Goal: Transaction & Acquisition: Purchase product/service

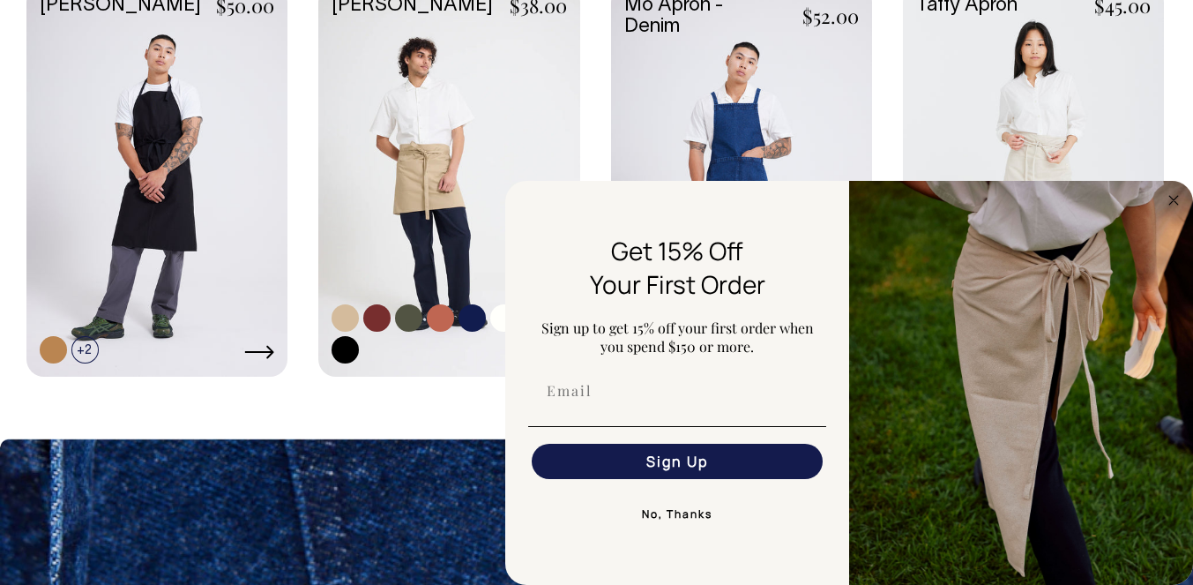
scroll to position [967, 0]
click at [429, 177] on link at bounding box center [448, 180] width 261 height 388
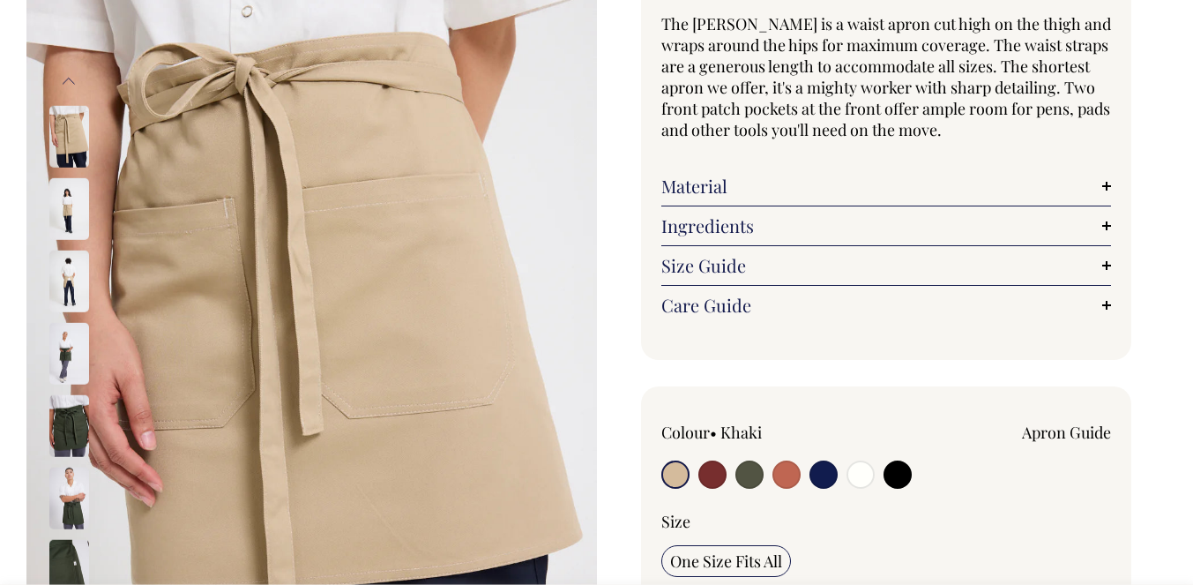
scroll to position [168, 0]
click at [710, 483] on input "radio" at bounding box center [712, 473] width 28 height 28
radio input "true"
select select "Burgundy"
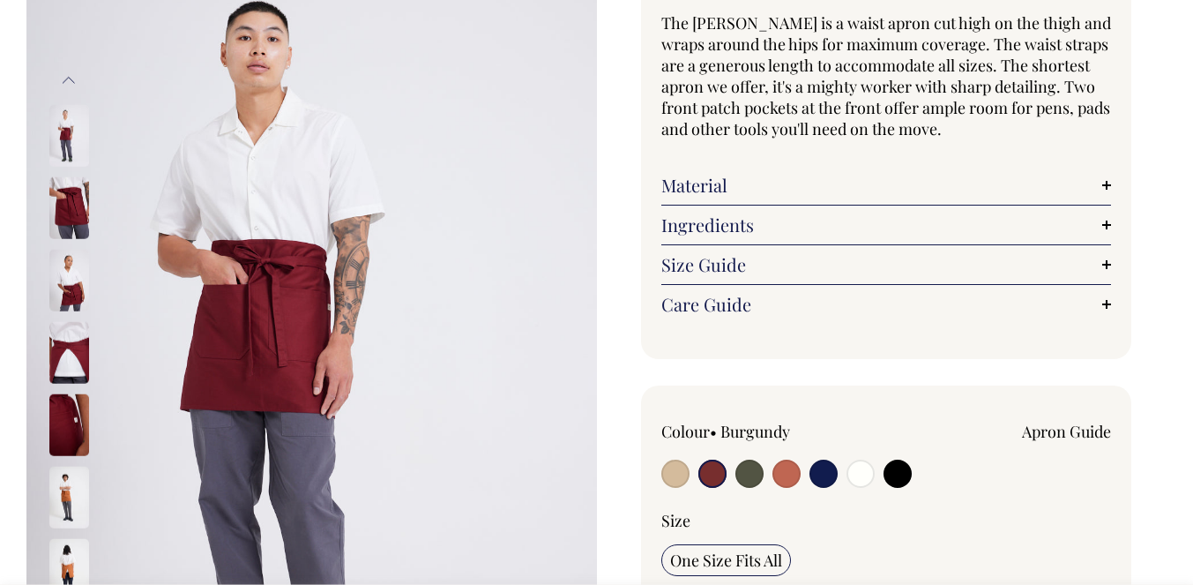
click at [747, 479] on input "radio" at bounding box center [749, 473] width 28 height 28
radio input "true"
radio input "false"
select select "Olive"
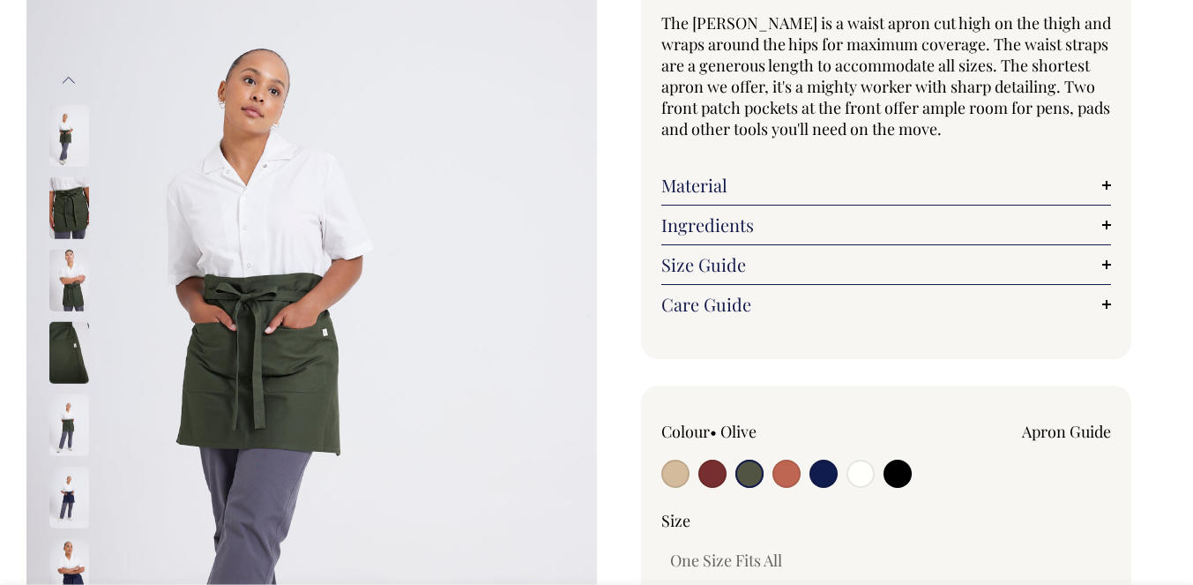
click at [785, 480] on input "radio" at bounding box center [786, 473] width 28 height 28
radio input "true"
select select "Rust"
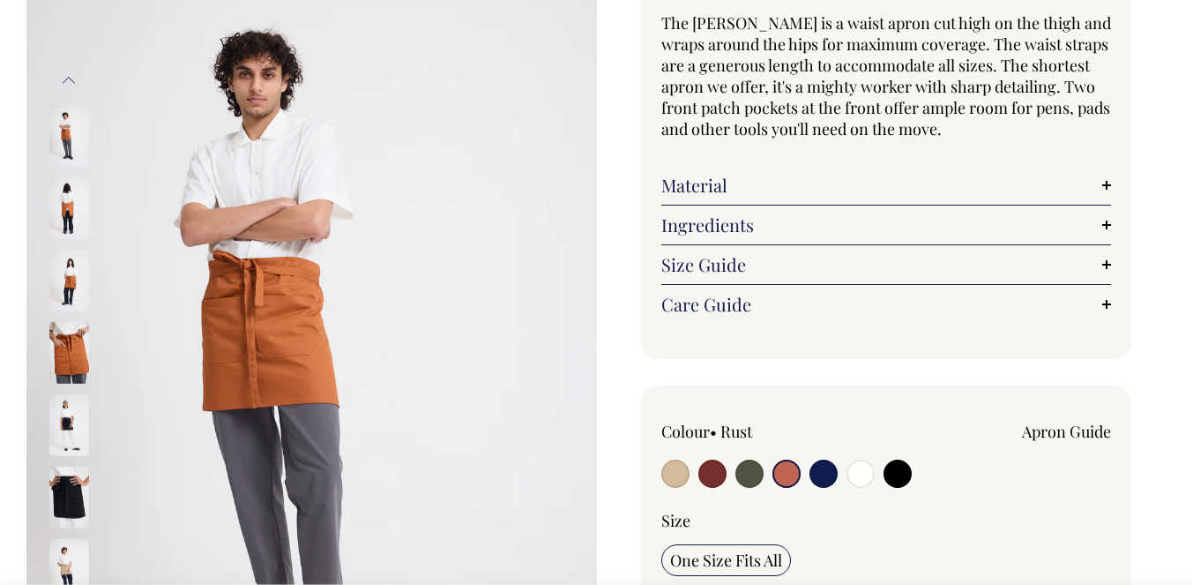
click at [830, 481] on input "radio" at bounding box center [823, 473] width 28 height 28
radio input "true"
select select "Dark Navy"
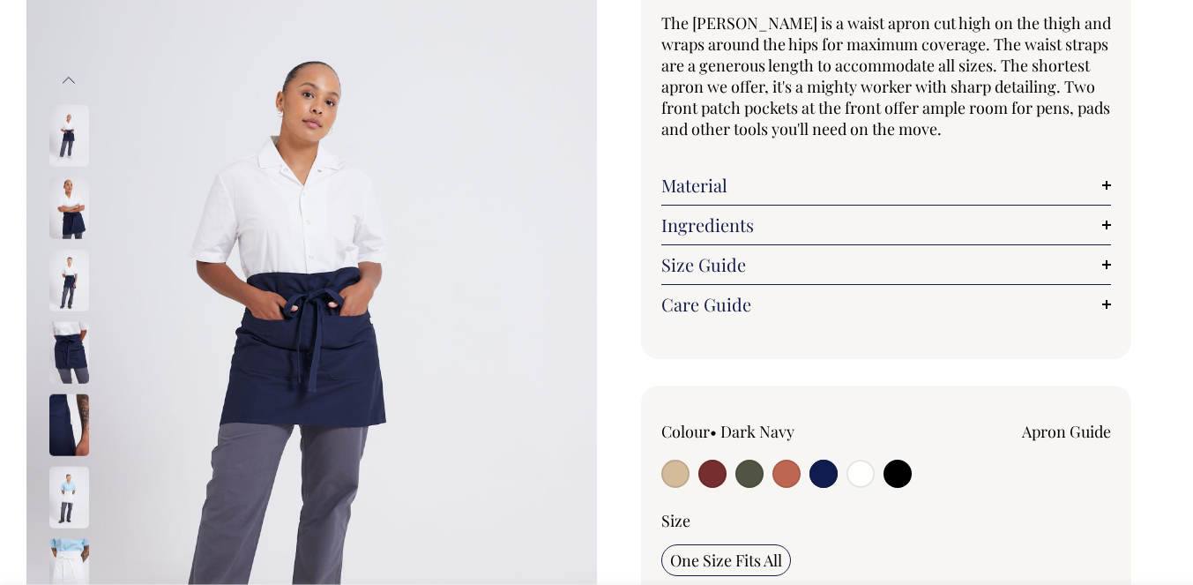
click at [898, 482] on input "radio" at bounding box center [897, 473] width 28 height 28
radio input "true"
select select "Black"
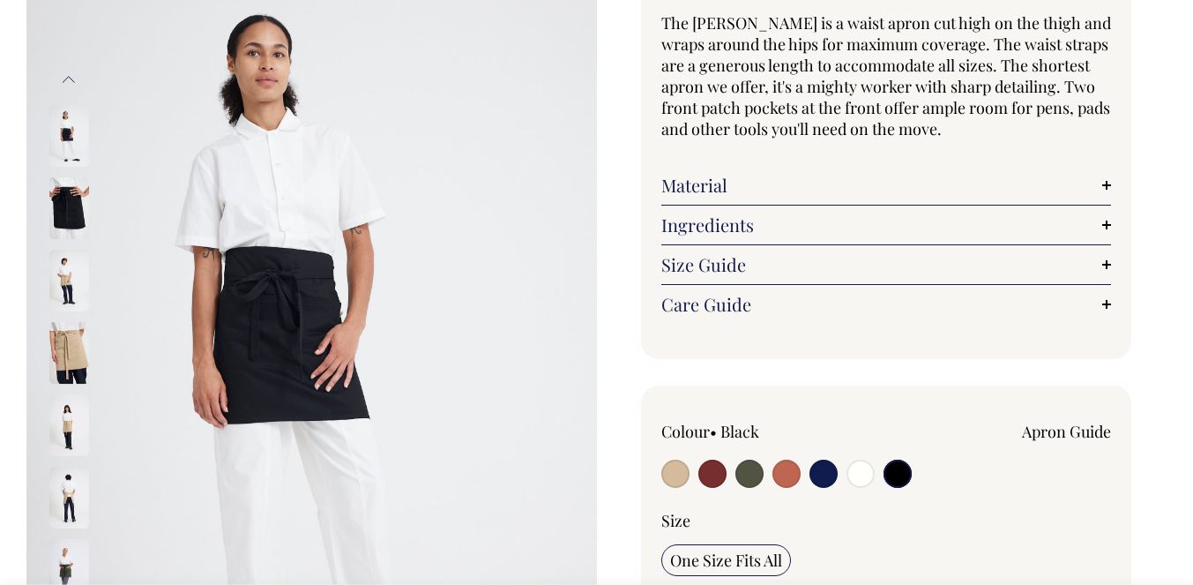
click at [825, 482] on input "radio" at bounding box center [823, 473] width 28 height 28
radio input "true"
select select "Dark Navy"
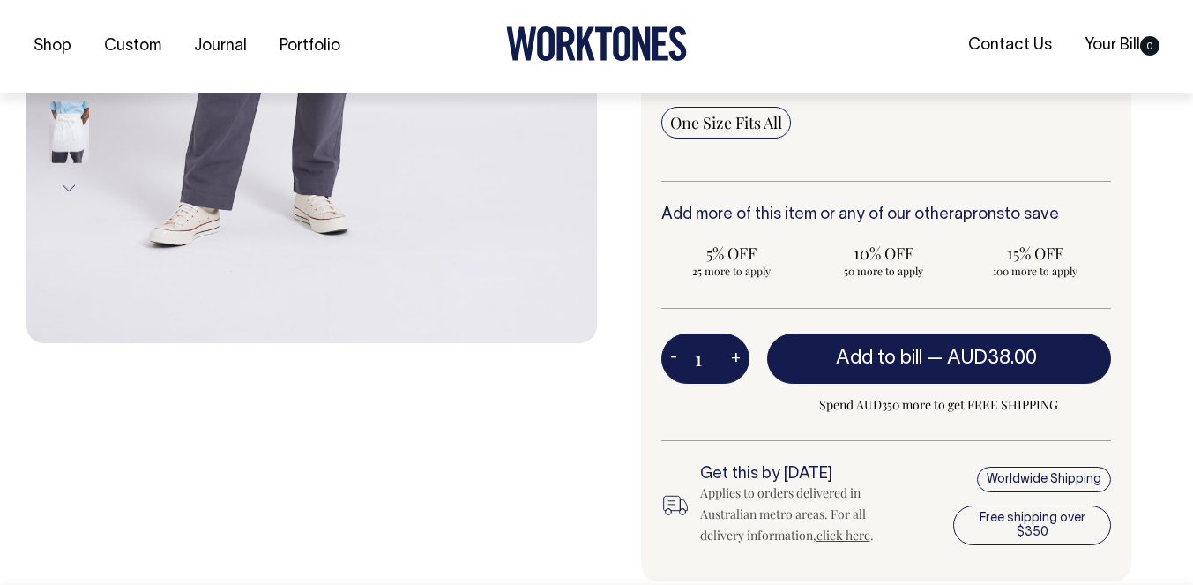
scroll to position [606, 0]
click at [1011, 481] on div "Worldwide Shipping Free shipping over $350" at bounding box center [1032, 505] width 158 height 81
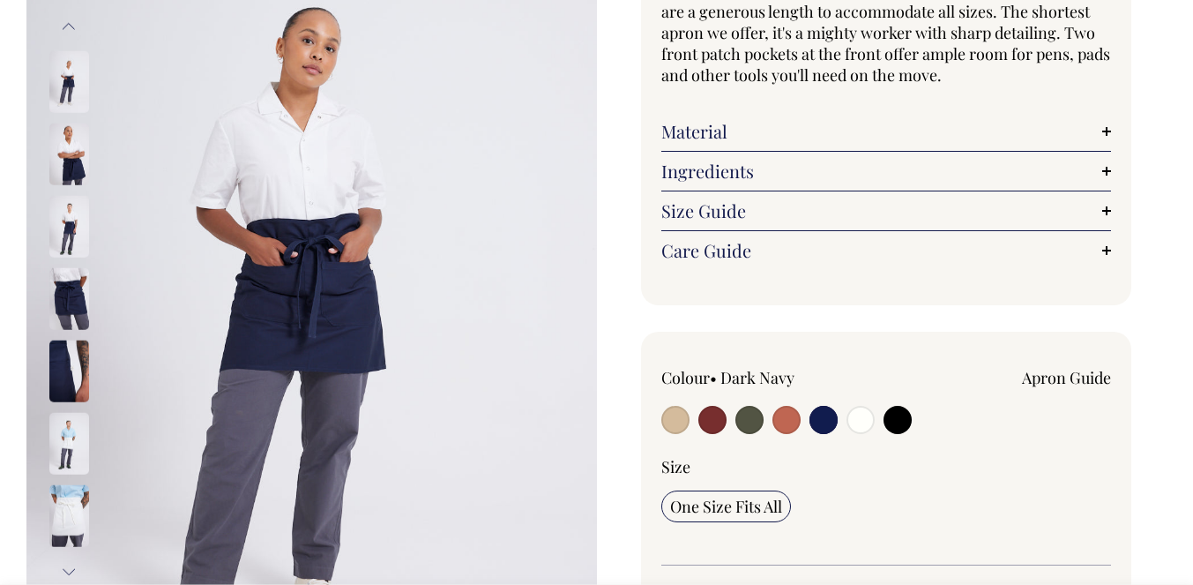
scroll to position [222, 0]
click at [60, 455] on img at bounding box center [69, 443] width 40 height 62
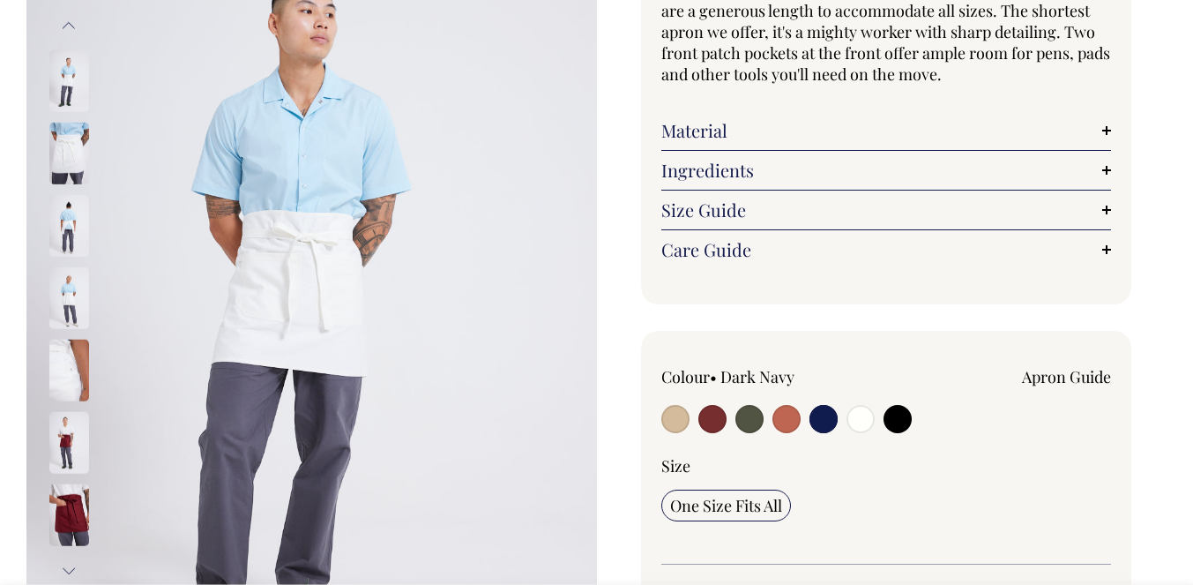
click at [76, 462] on img at bounding box center [69, 443] width 40 height 62
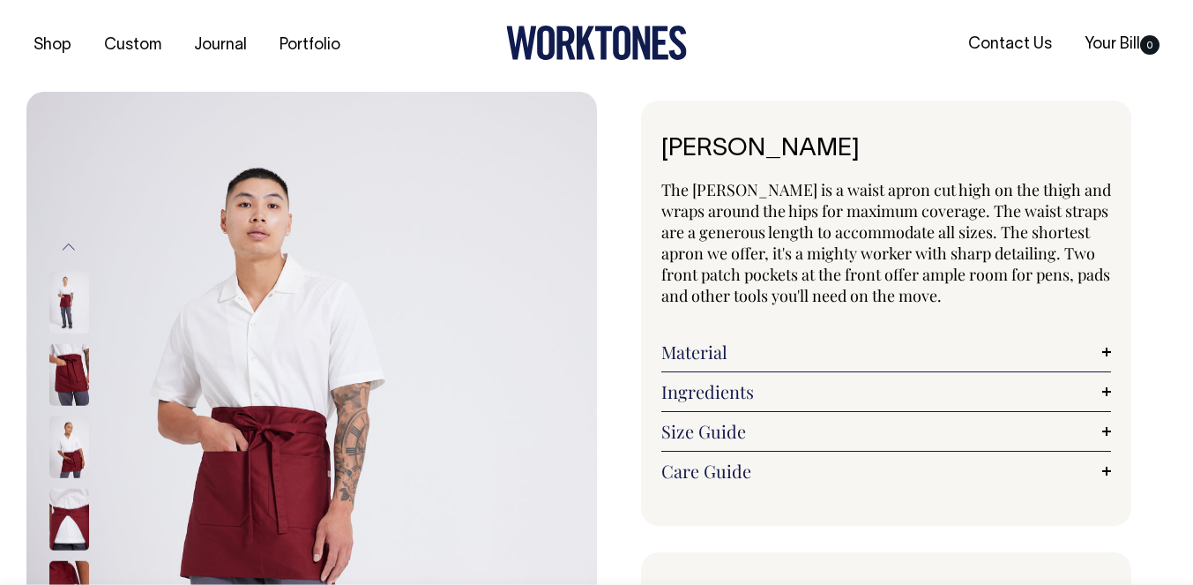
scroll to position [0, 0]
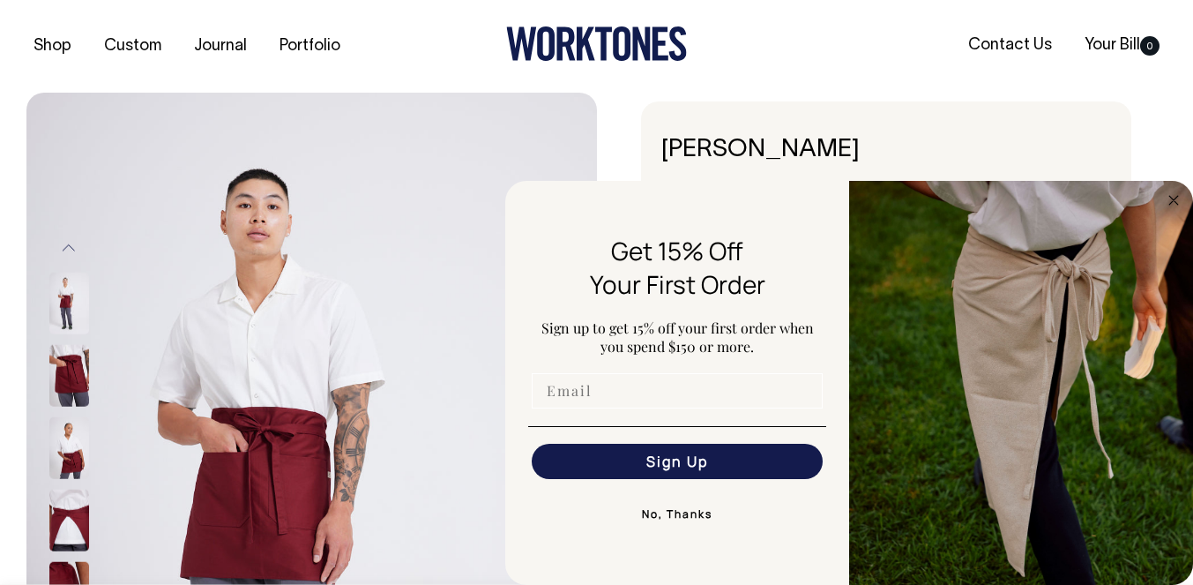
click at [607, 396] on input "Email" at bounding box center [677, 390] width 291 height 35
type input "[EMAIL_ADDRESS][DOMAIN_NAME]"
click at [634, 454] on button "Sign Up" at bounding box center [677, 460] width 291 height 35
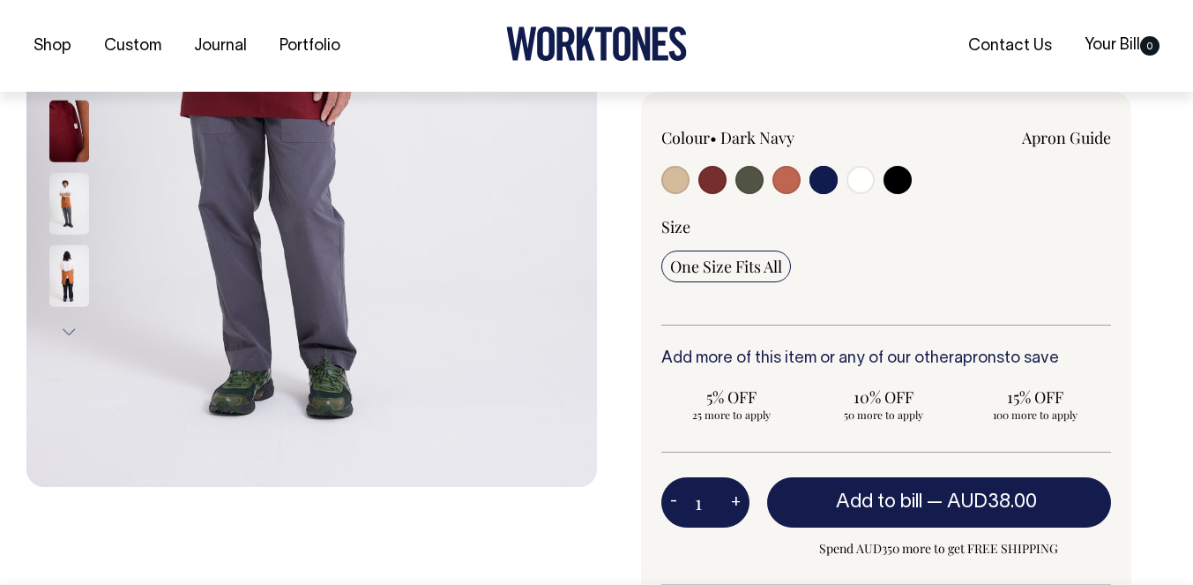
click at [811, 190] on label at bounding box center [823, 182] width 28 height 33
click at [811, 190] on input "radio" at bounding box center [823, 180] width 28 height 28
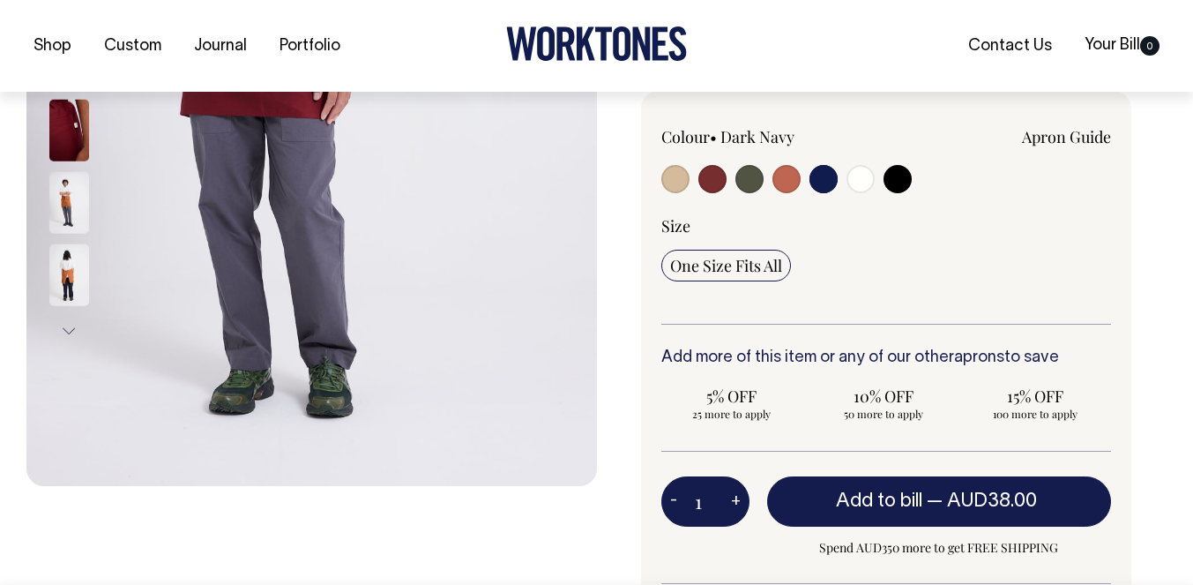
click at [816, 183] on input "radio" at bounding box center [823, 179] width 28 height 28
click at [818, 183] on input "radio" at bounding box center [823, 179] width 28 height 28
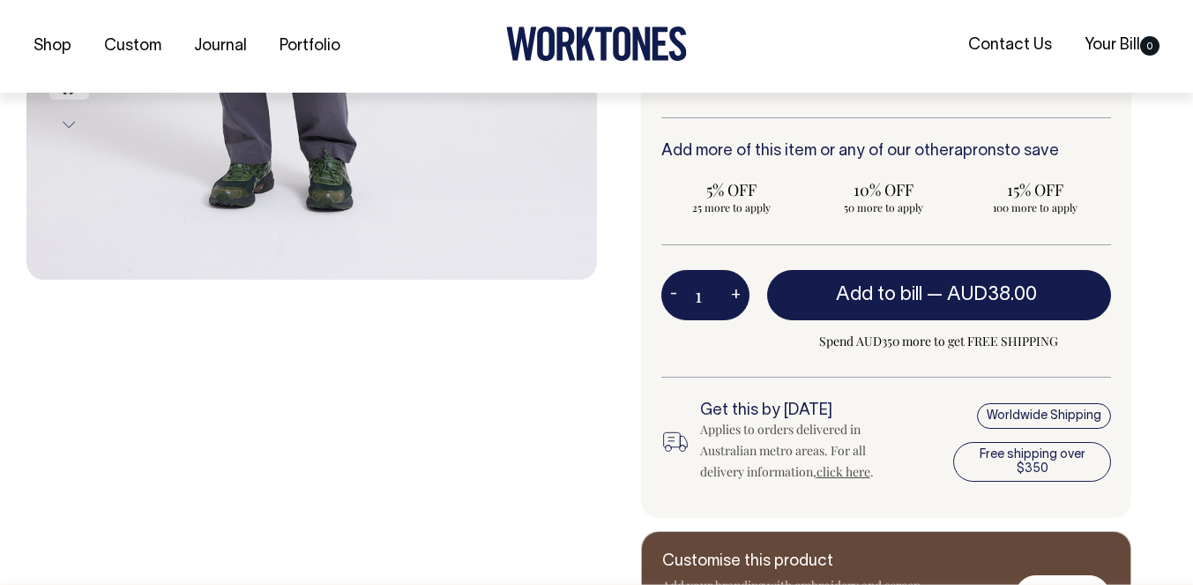
click at [736, 296] on button "+" at bounding box center [735, 295] width 27 height 35
type input "2"
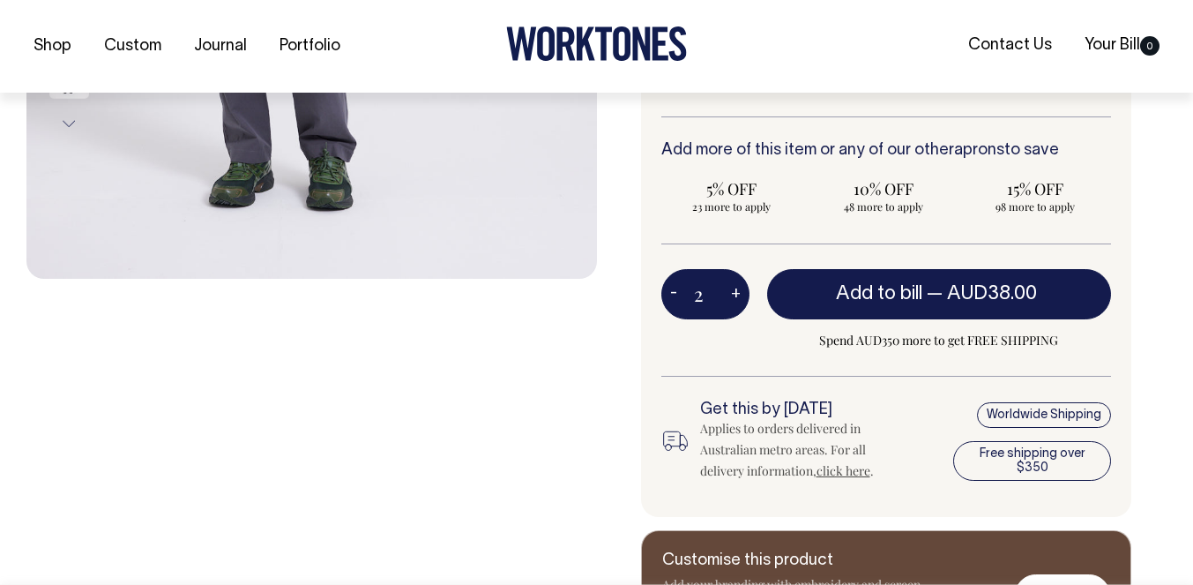
click at [736, 296] on button "+" at bounding box center [735, 294] width 27 height 35
type input "3"
click at [736, 296] on button "+" at bounding box center [735, 294] width 27 height 35
type input "4"
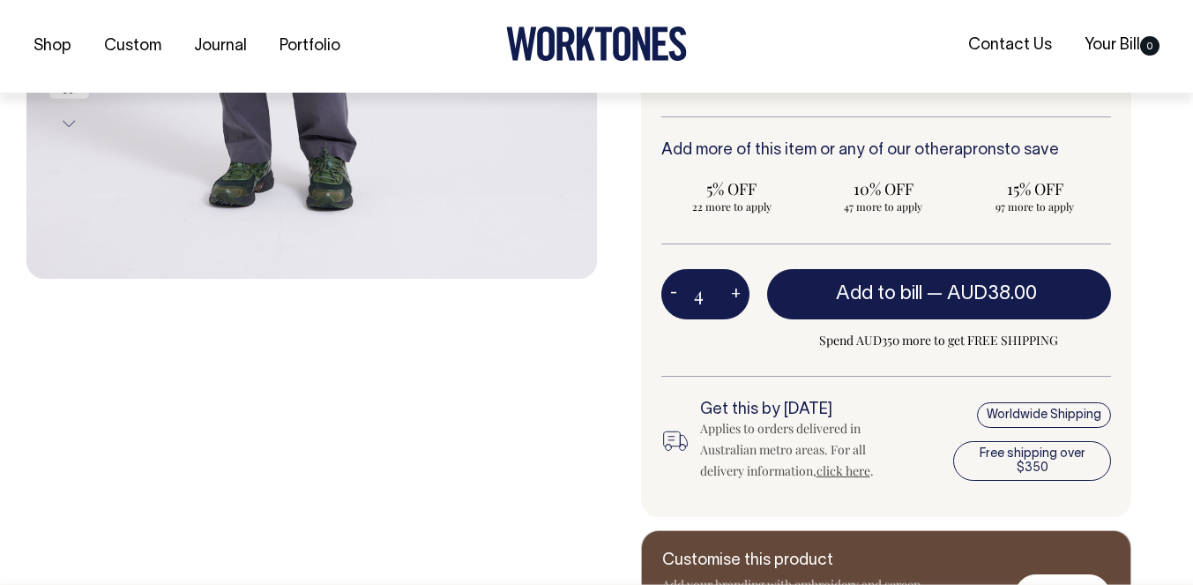
type input "4"
click at [736, 296] on button "+" at bounding box center [735, 294] width 27 height 35
type input "5"
click at [736, 296] on button "+" at bounding box center [735, 294] width 27 height 35
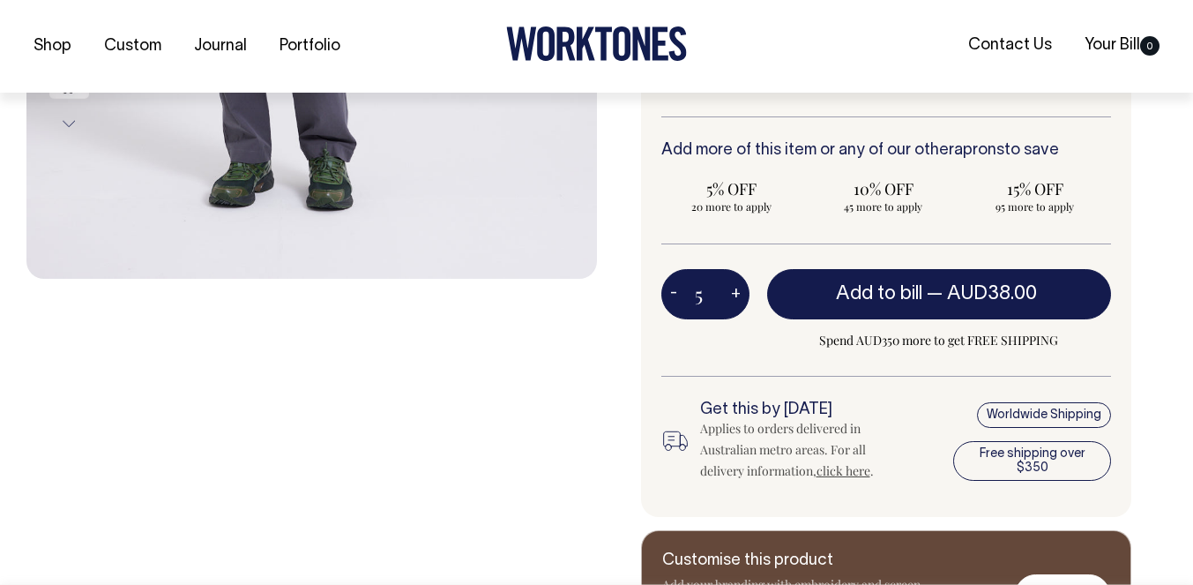
type input "6"
click at [736, 296] on button "+" at bounding box center [735, 294] width 27 height 35
type input "7"
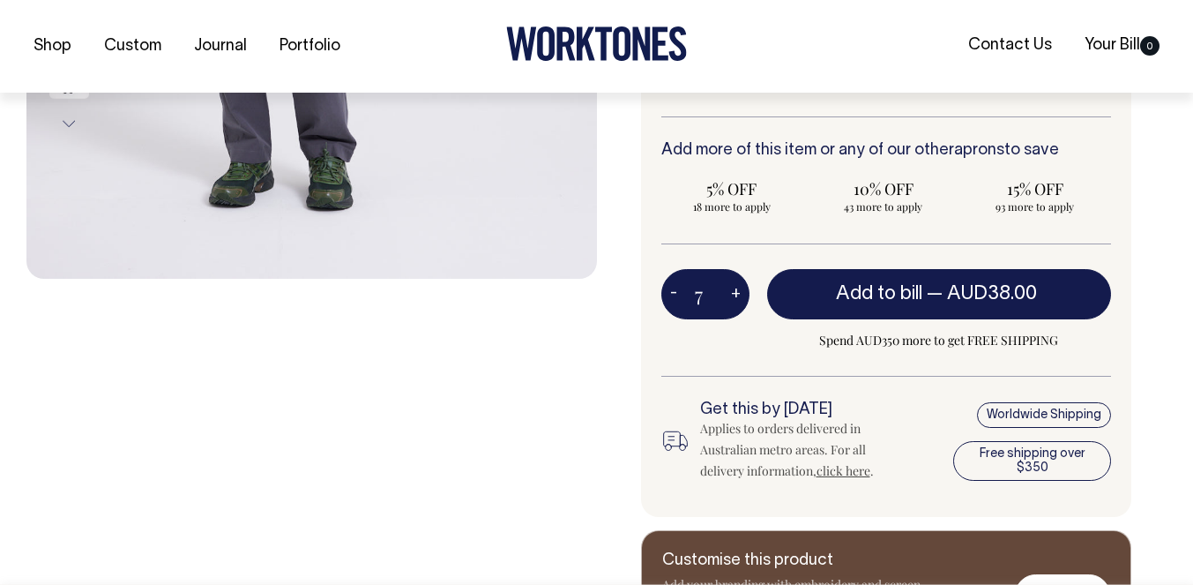
click at [736, 296] on button "+" at bounding box center [735, 294] width 27 height 35
type input "8"
click at [736, 296] on button "+" at bounding box center [735, 294] width 27 height 35
type input "9"
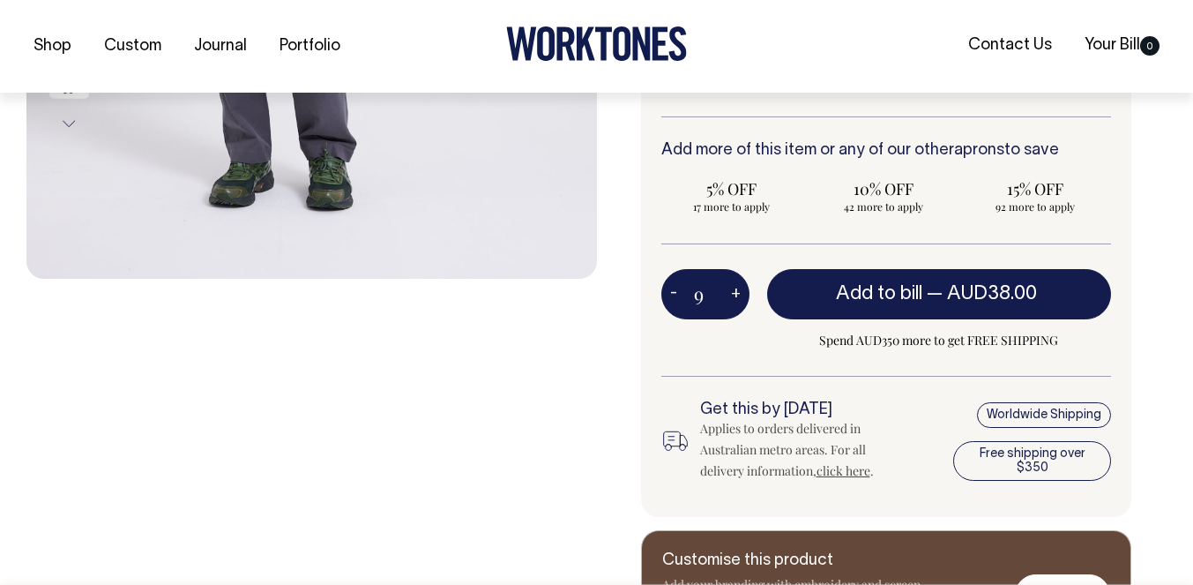
type input "9"
click at [736, 296] on button "+" at bounding box center [735, 294] width 27 height 35
type input "10"
click at [736, 296] on button "+" at bounding box center [735, 294] width 27 height 35
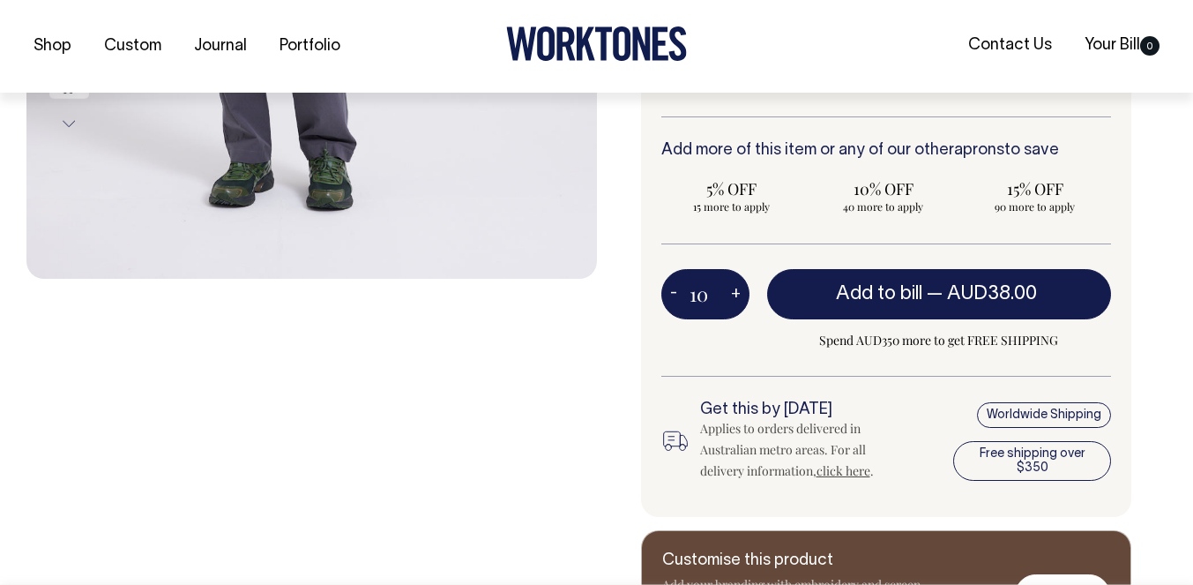
type input "11"
click at [736, 296] on button "+" at bounding box center [735, 294] width 27 height 35
type input "12"
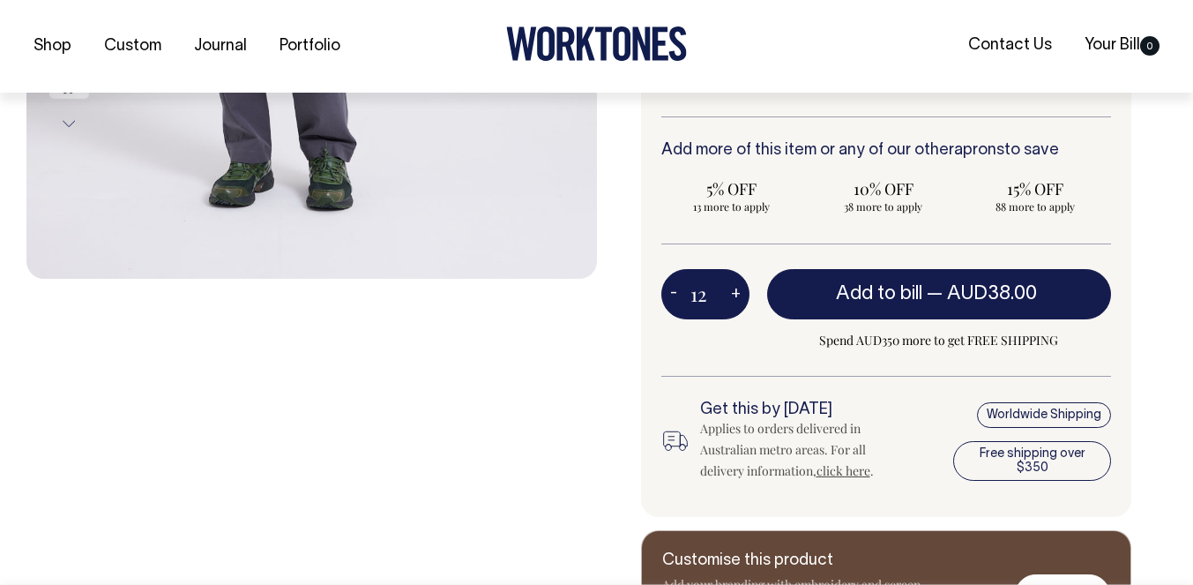
click at [736, 296] on button "+" at bounding box center [735, 294] width 27 height 35
type input "13"
click at [736, 296] on button "+" at bounding box center [735, 294] width 27 height 35
type input "14"
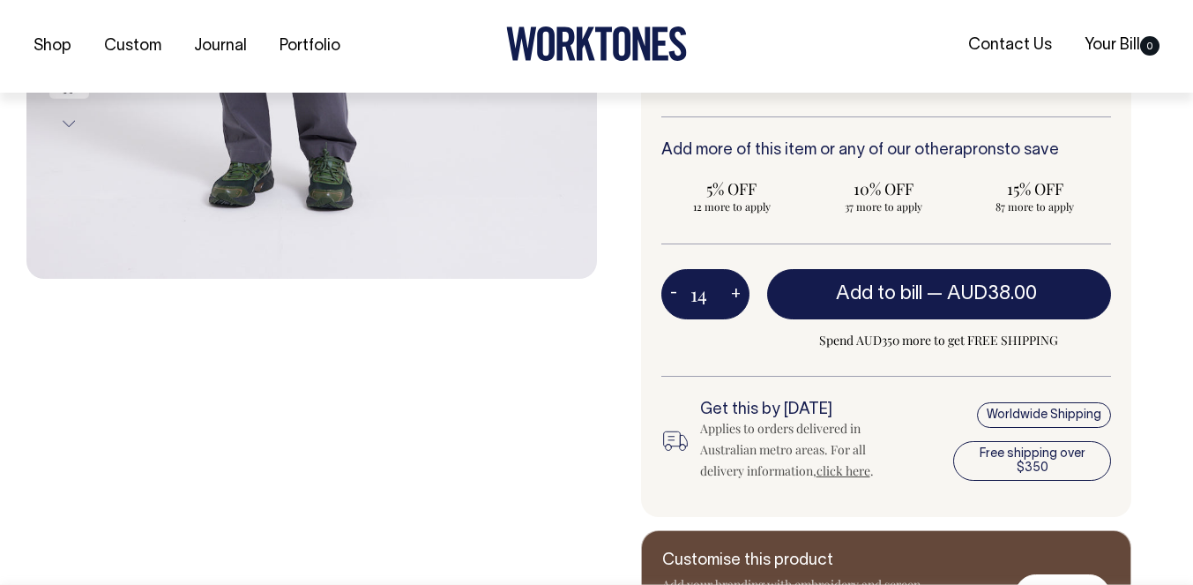
type input "14"
click at [736, 296] on button "+" at bounding box center [735, 294] width 27 height 35
type input "15"
click at [736, 296] on button "+" at bounding box center [735, 294] width 27 height 35
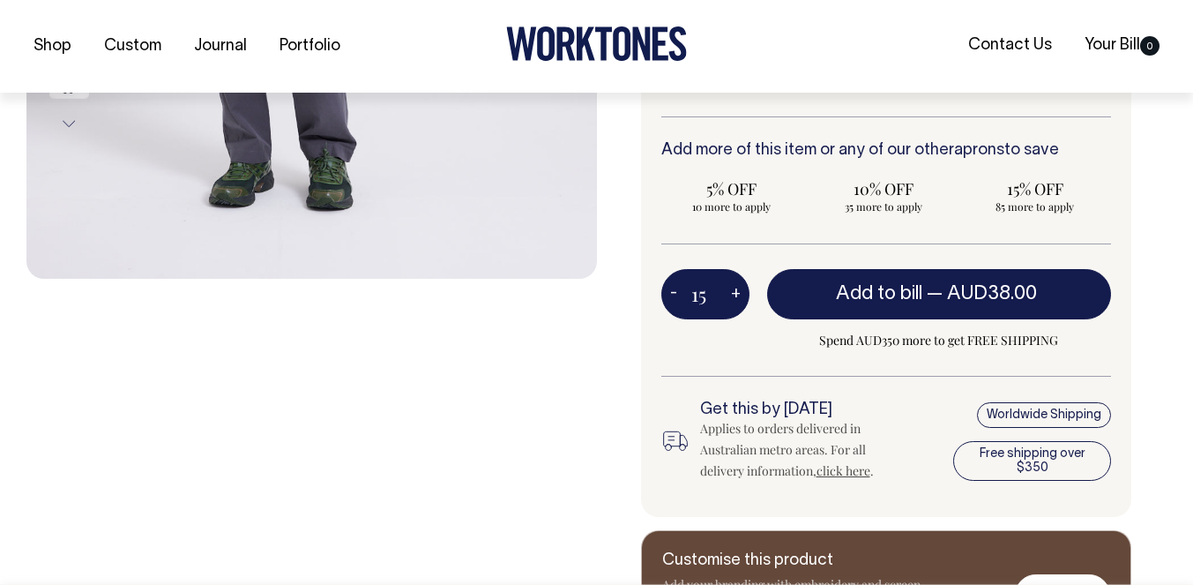
type input "16"
click at [736, 296] on button "+" at bounding box center [735, 294] width 27 height 35
type input "17"
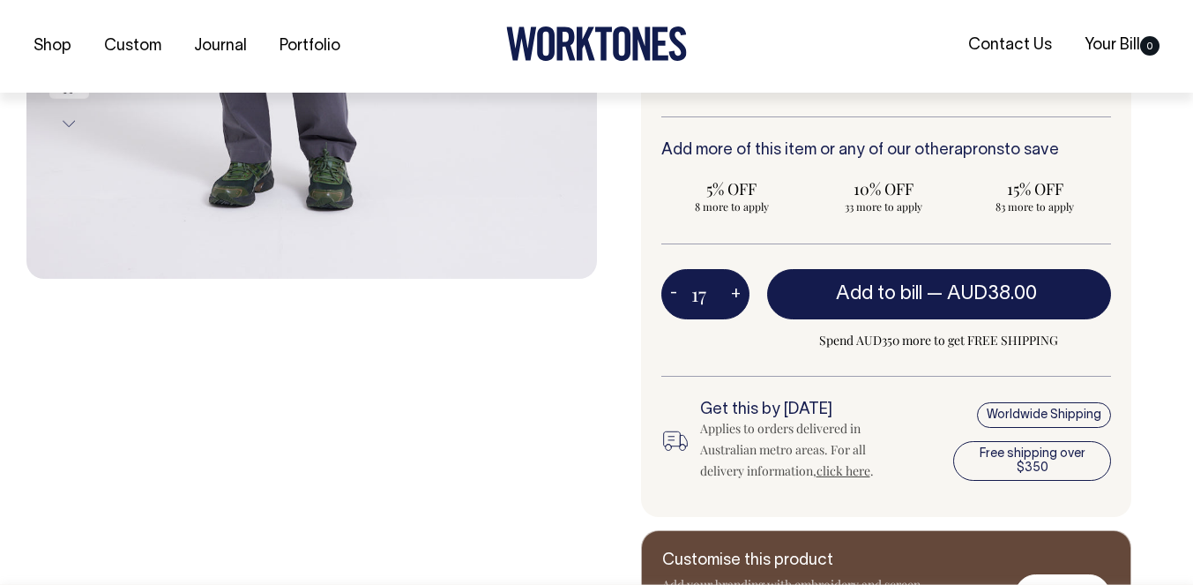
click at [736, 296] on button "+" at bounding box center [735, 294] width 27 height 35
type input "18"
click at [736, 296] on button "+" at bounding box center [735, 294] width 27 height 35
type input "19"
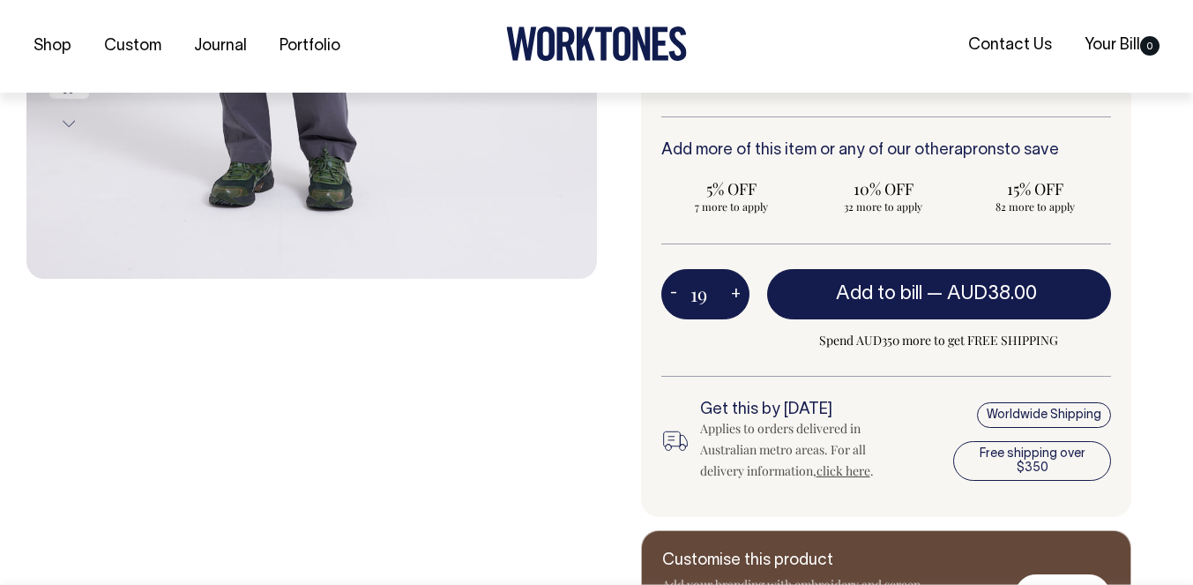
type input "19"
click at [736, 296] on button "+" at bounding box center [735, 294] width 27 height 35
type input "20"
click at [736, 296] on button "+" at bounding box center [735, 294] width 27 height 35
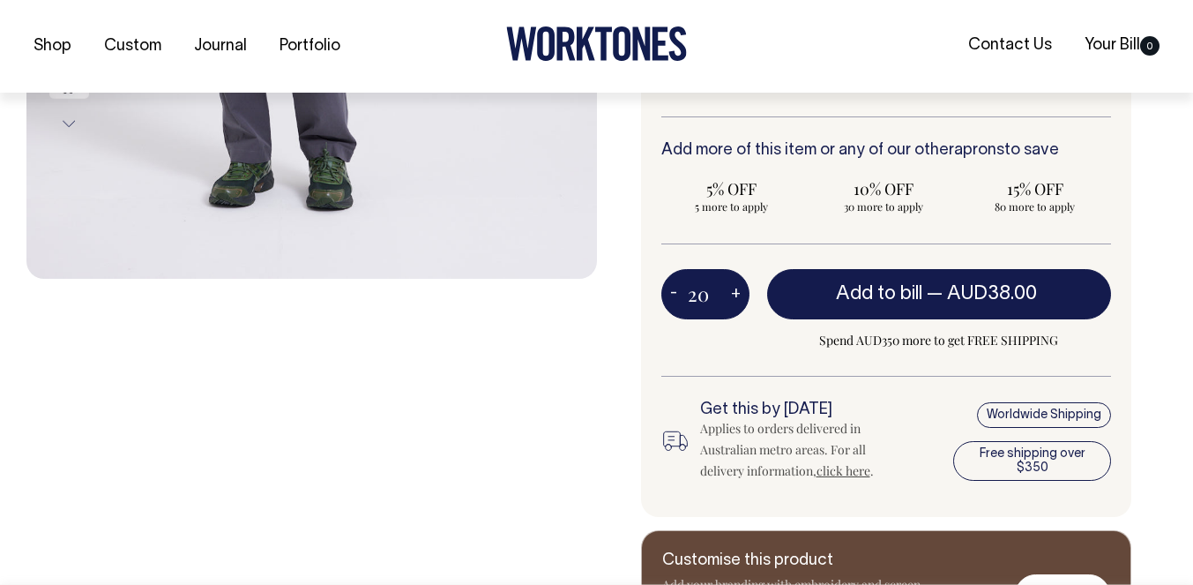
type input "21"
click at [736, 297] on button "+" at bounding box center [735, 294] width 27 height 35
type input "22"
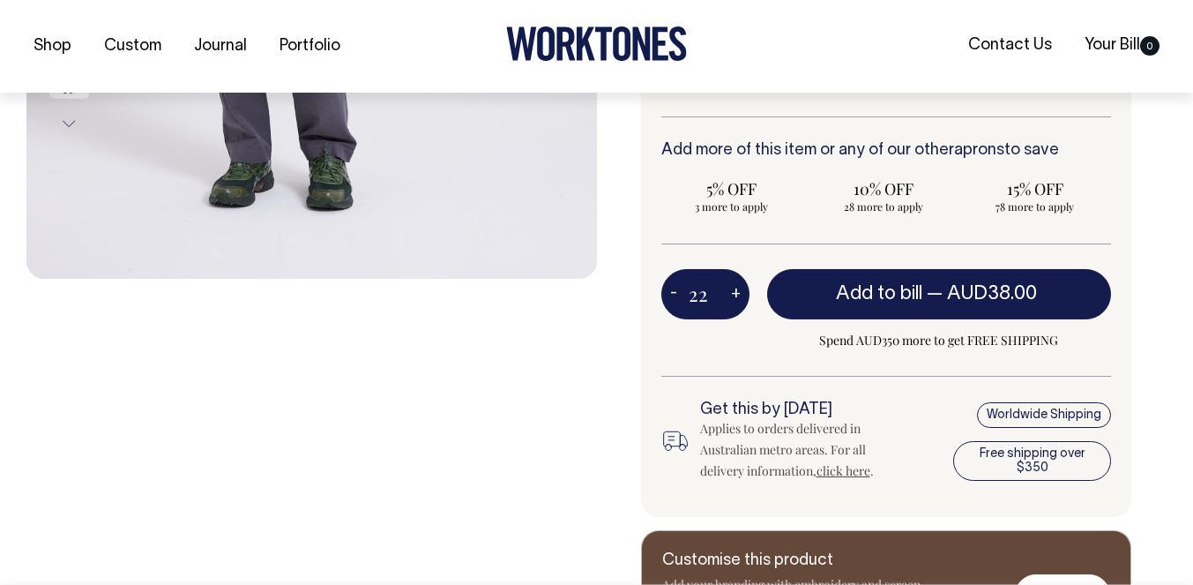
click at [736, 297] on button "+" at bounding box center [735, 294] width 27 height 35
type input "23"
click at [736, 297] on button "+" at bounding box center [735, 294] width 27 height 35
type input "24"
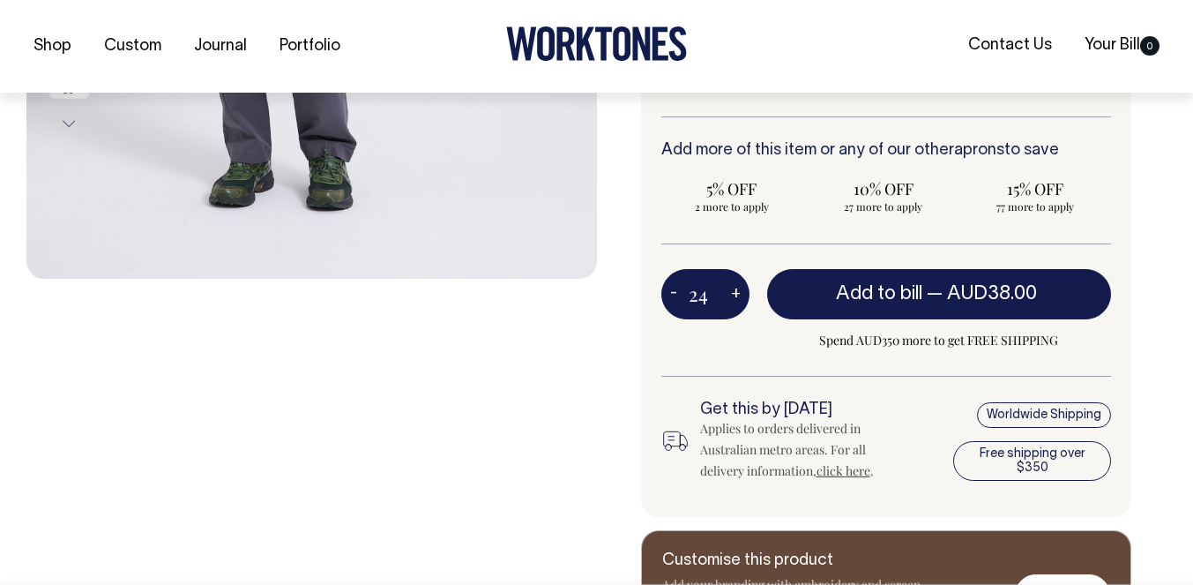
type input "24"
click at [736, 297] on button "+" at bounding box center [735, 294] width 27 height 35
type input "25"
radio input "true"
type input "25"
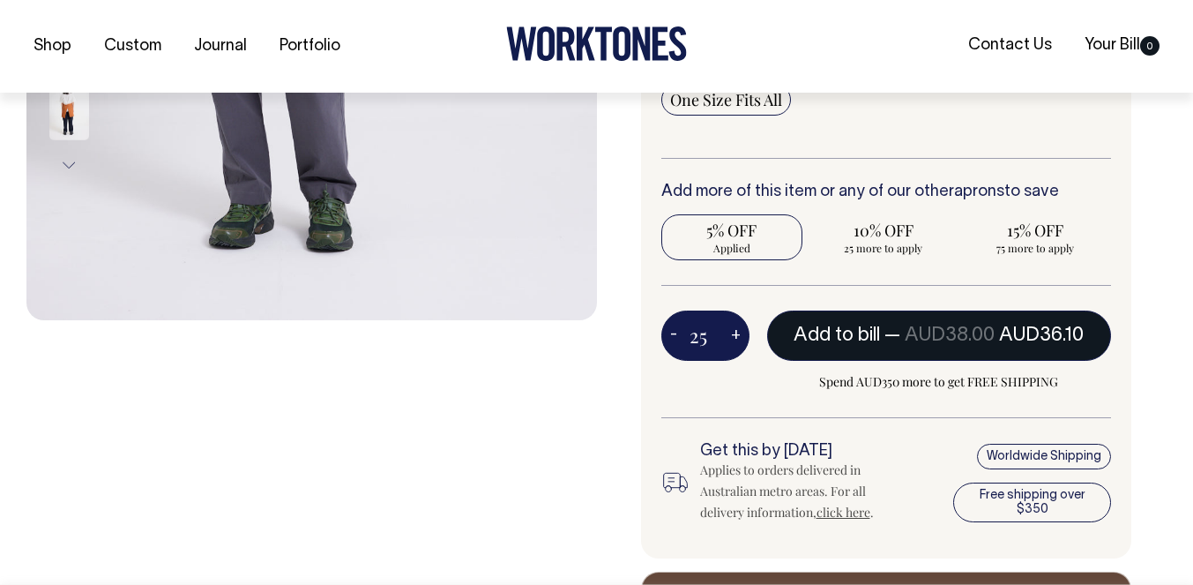
click at [828, 336] on span "Add to bill" at bounding box center [837, 335] width 86 height 18
type input "1"
radio input "false"
type input "1"
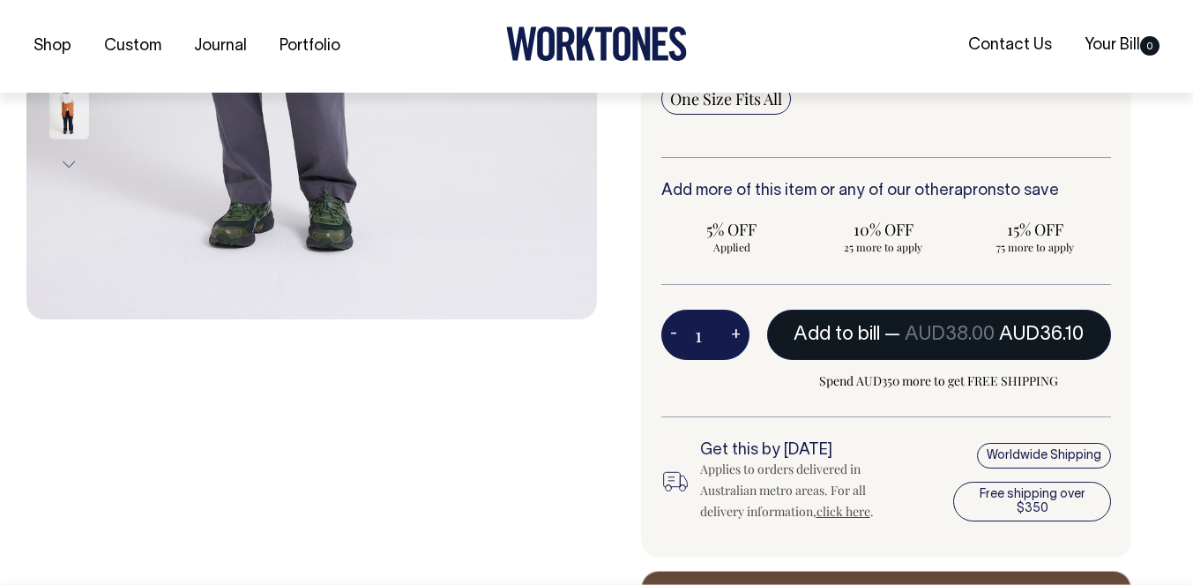
radio input "true"
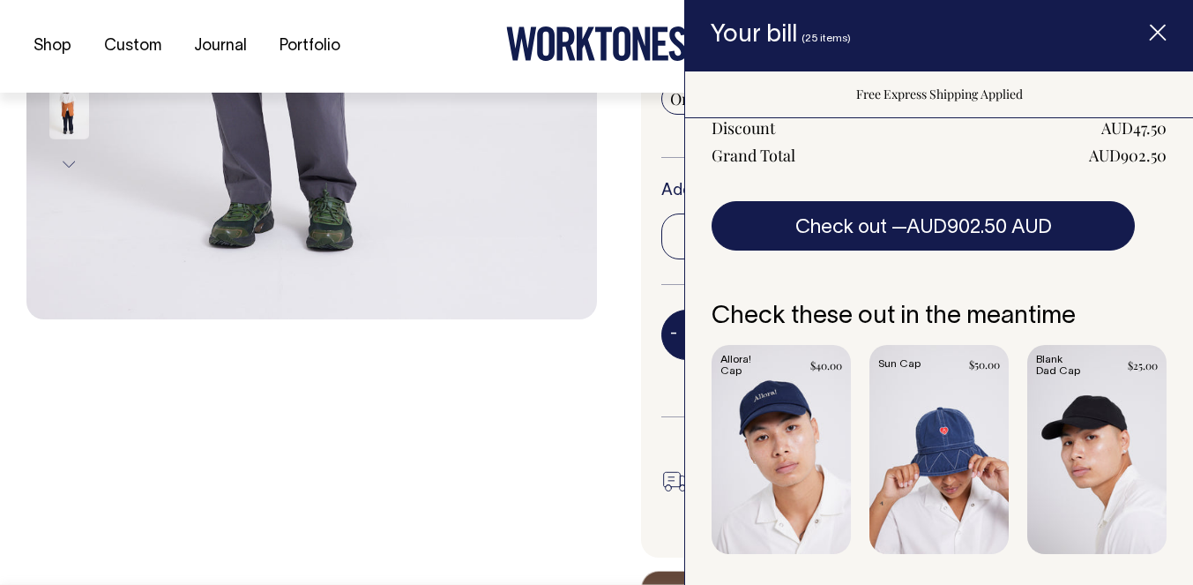
scroll to position [366, 0]
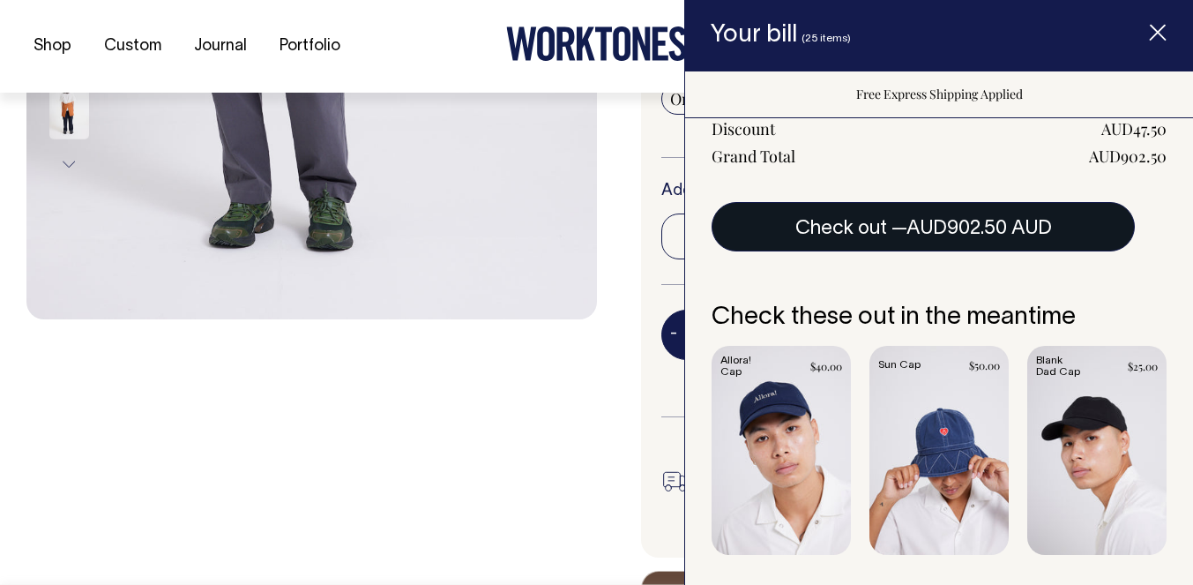
click at [864, 233] on button "Check out — AUD902.50 AUD" at bounding box center [923, 226] width 423 height 49
